Goal: Communication & Community: Participate in discussion

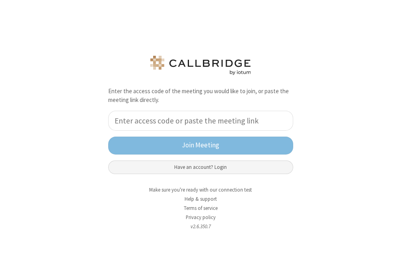
click at [201, 166] on button "Have an account? Login" at bounding box center [200, 167] width 185 height 14
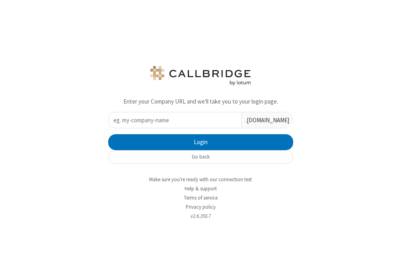
click at [178, 125] on input "text" at bounding box center [175, 120] width 133 height 16
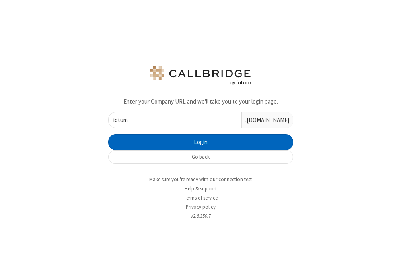
type input "iotum"
click at [196, 139] on button "Login" at bounding box center [200, 142] width 185 height 16
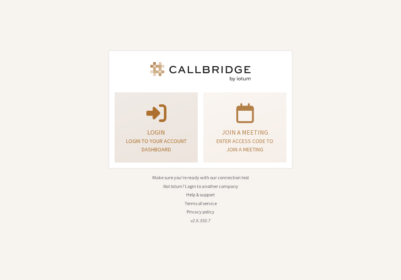
click at [156, 127] on div "Login Login to your account dashboard" at bounding box center [156, 128] width 74 height 64
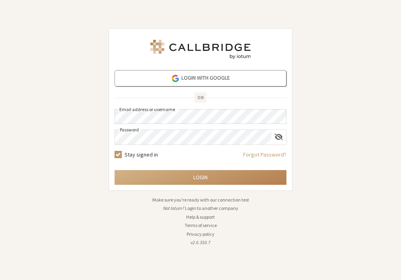
click at [207, 185] on div "Login with Google OR Email address or username Password Stay signed in Forgot P…" at bounding box center [201, 109] width 184 height 162
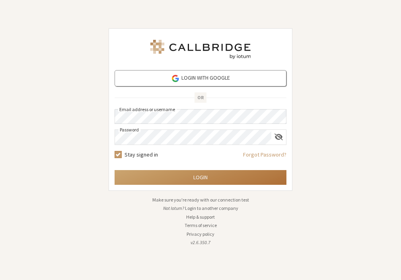
click at [207, 181] on button "Login" at bounding box center [201, 177] width 172 height 15
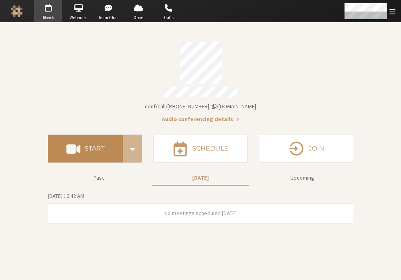
click at [95, 145] on h4 "Start" at bounding box center [95, 148] width 20 height 6
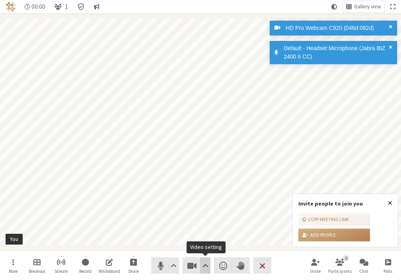
click at [204, 267] on span "Video setting" at bounding box center [206, 265] width 6 height 11
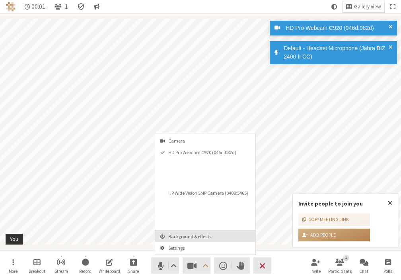
click at [191, 237] on span "Background & effects" at bounding box center [210, 236] width 84 height 5
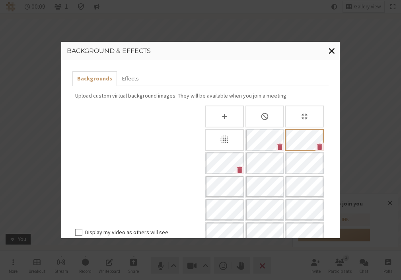
click at [332, 52] on span "Close modal" at bounding box center [332, 51] width 7 height 10
